Goal: Transaction & Acquisition: Purchase product/service

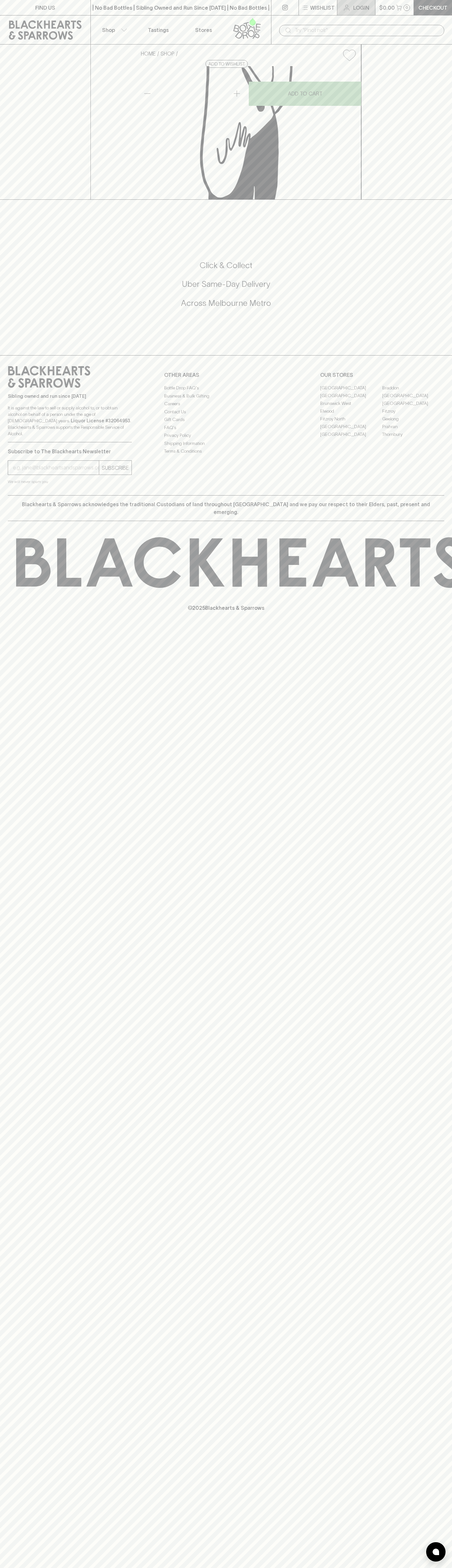
click at [355, 1] on link "Login" at bounding box center [356, 7] width 38 height 15
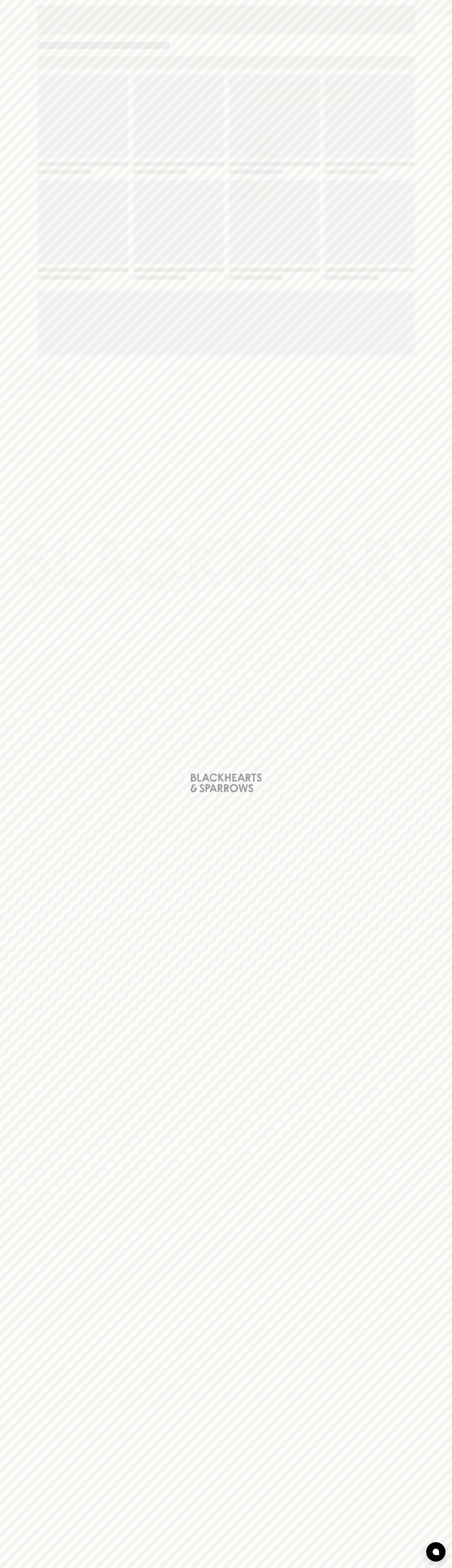
click at [449, 741] on div "Loading" at bounding box center [226, 784] width 452 height 1568
click at [196, 1567] on html "FIND US | No Bad Bottles | Sibling Owned and Run Since [DATE] | No Bad Bottles …" at bounding box center [226, 784] width 452 height 1568
click at [15, 178] on div "Loading" at bounding box center [226, 784] width 452 height 1568
